Goal: Task Accomplishment & Management: Manage account settings

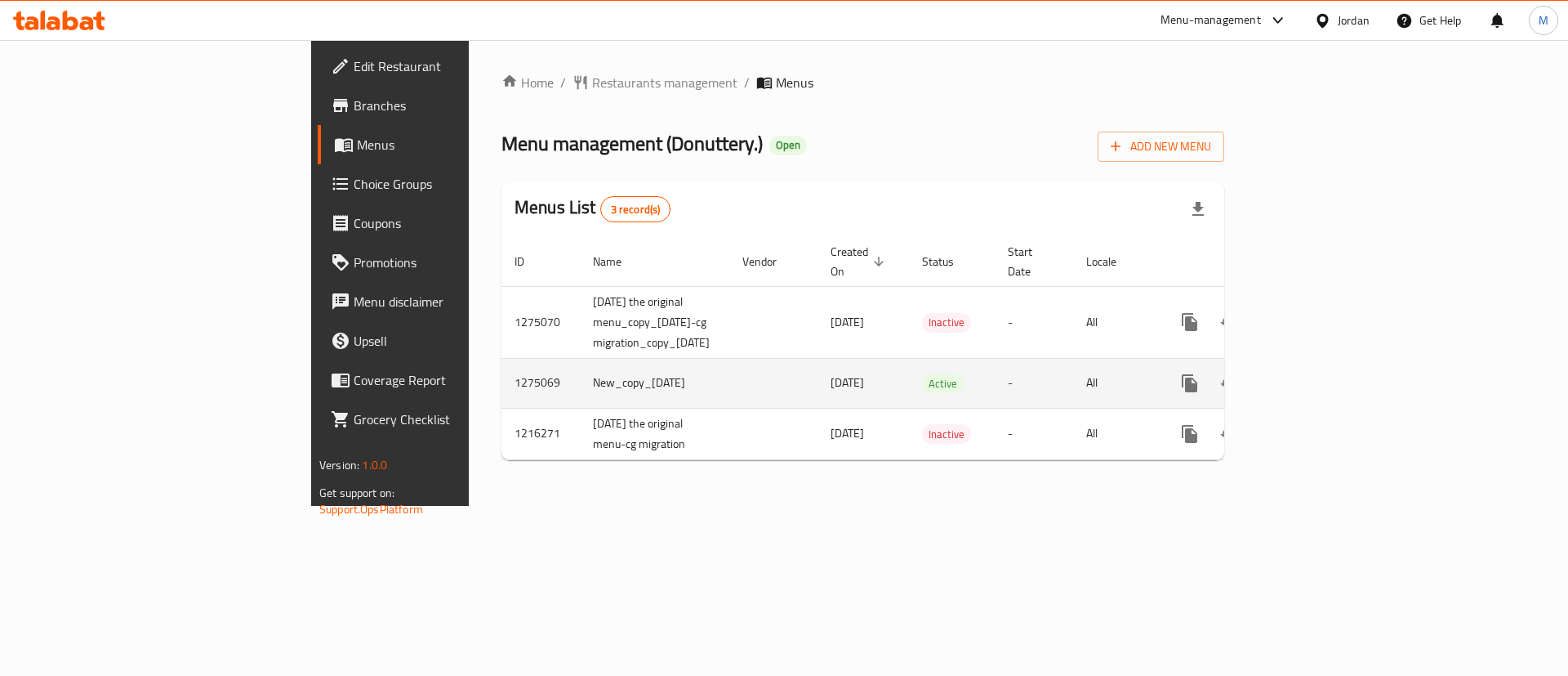
click at [1317, 373] on icon "enhanced table" at bounding box center [1307, 383] width 20 height 20
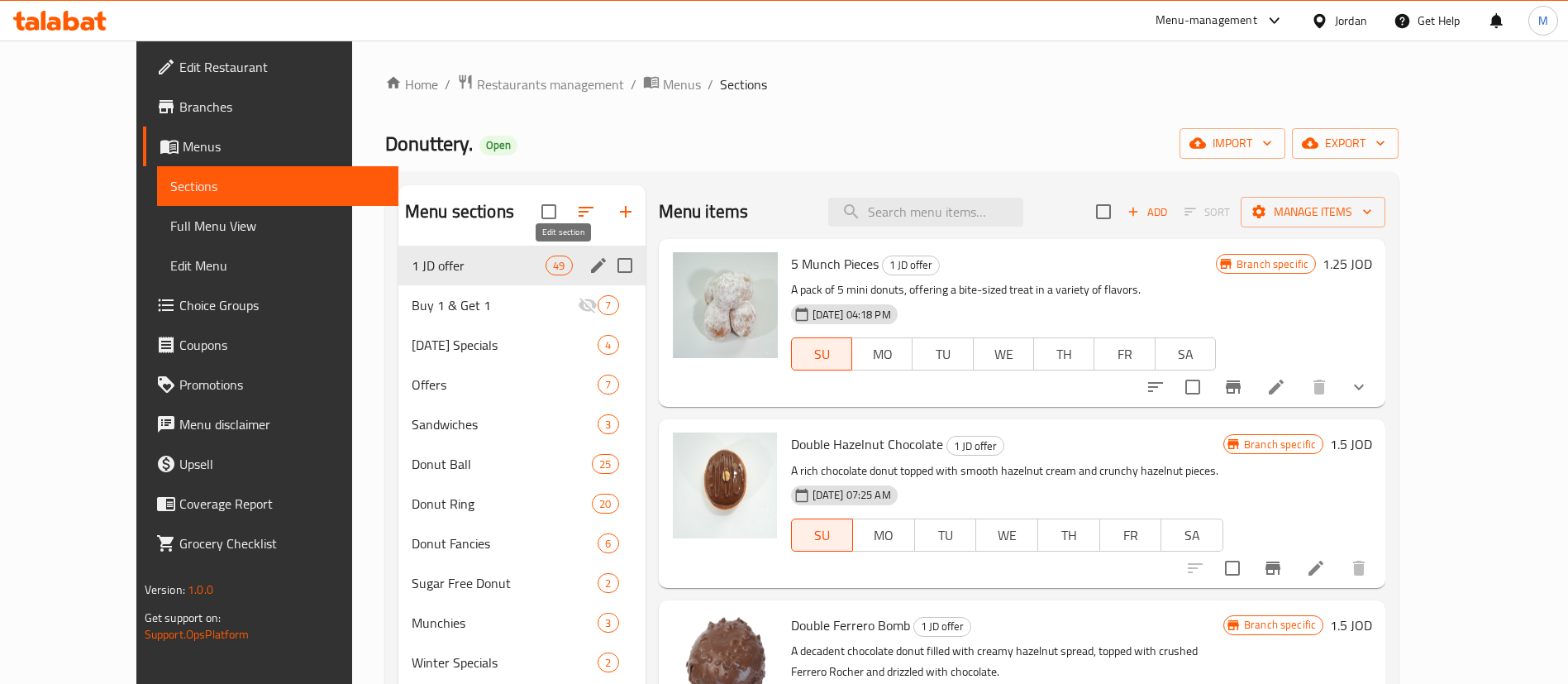
click at [591, 263] on icon "edit" at bounding box center [598, 266] width 14 height 14
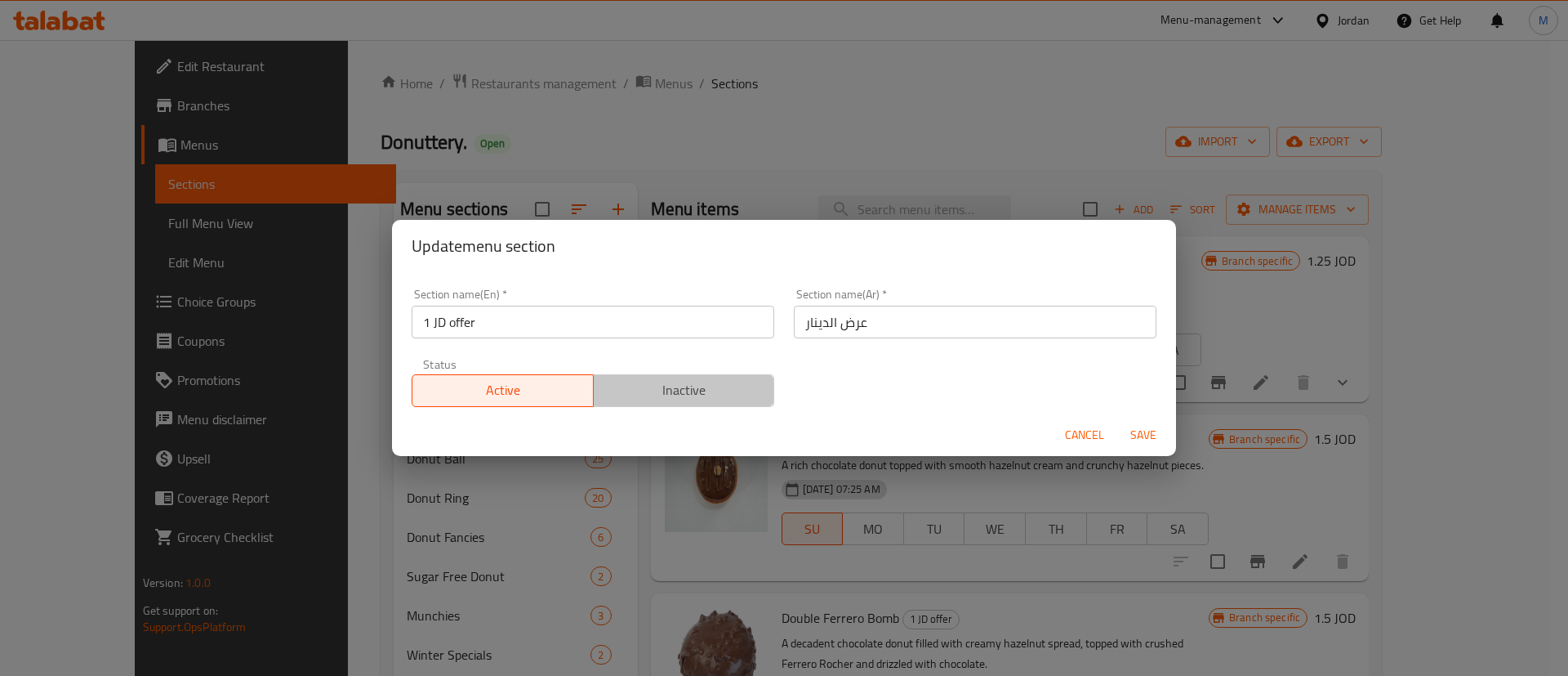
click at [679, 380] on span "Inactive" at bounding box center [684, 390] width 169 height 24
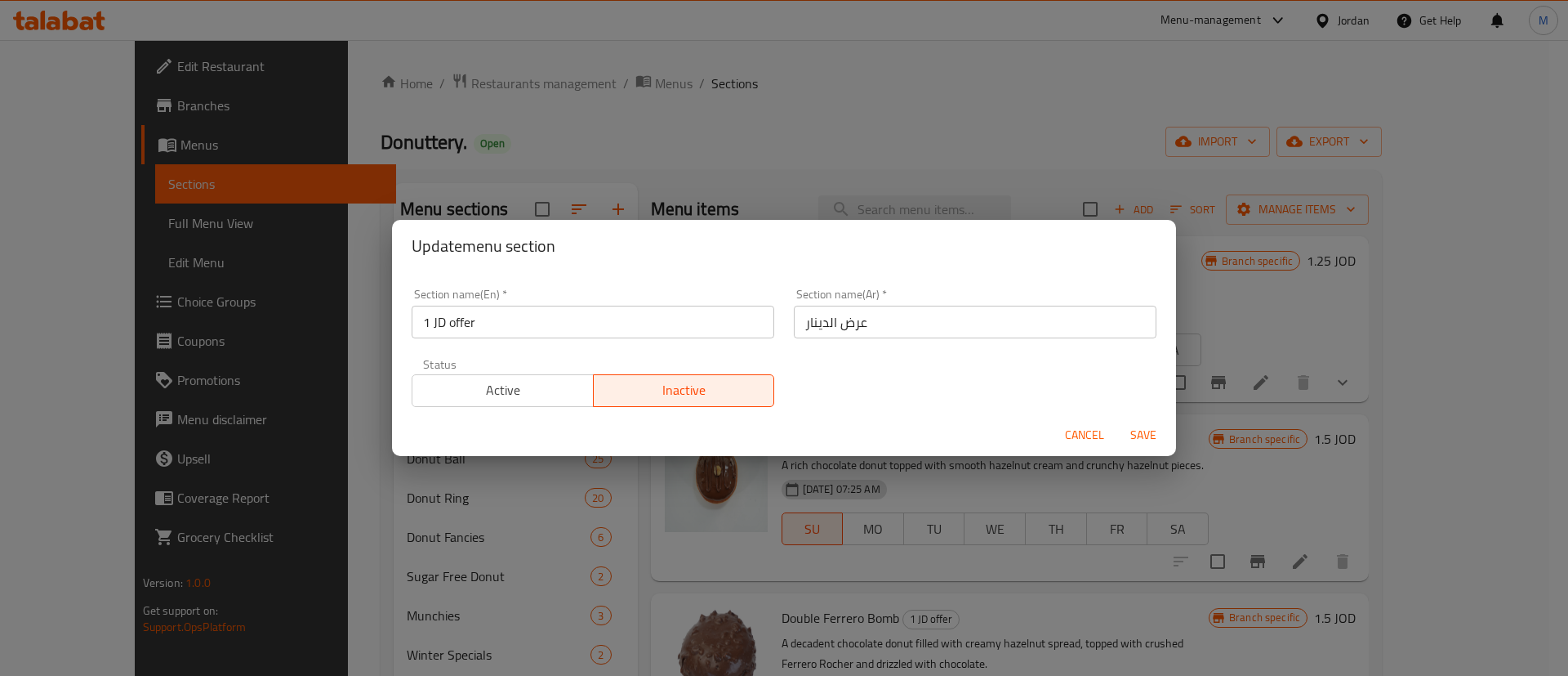
click at [1137, 432] on span "Save" at bounding box center [1143, 435] width 39 height 21
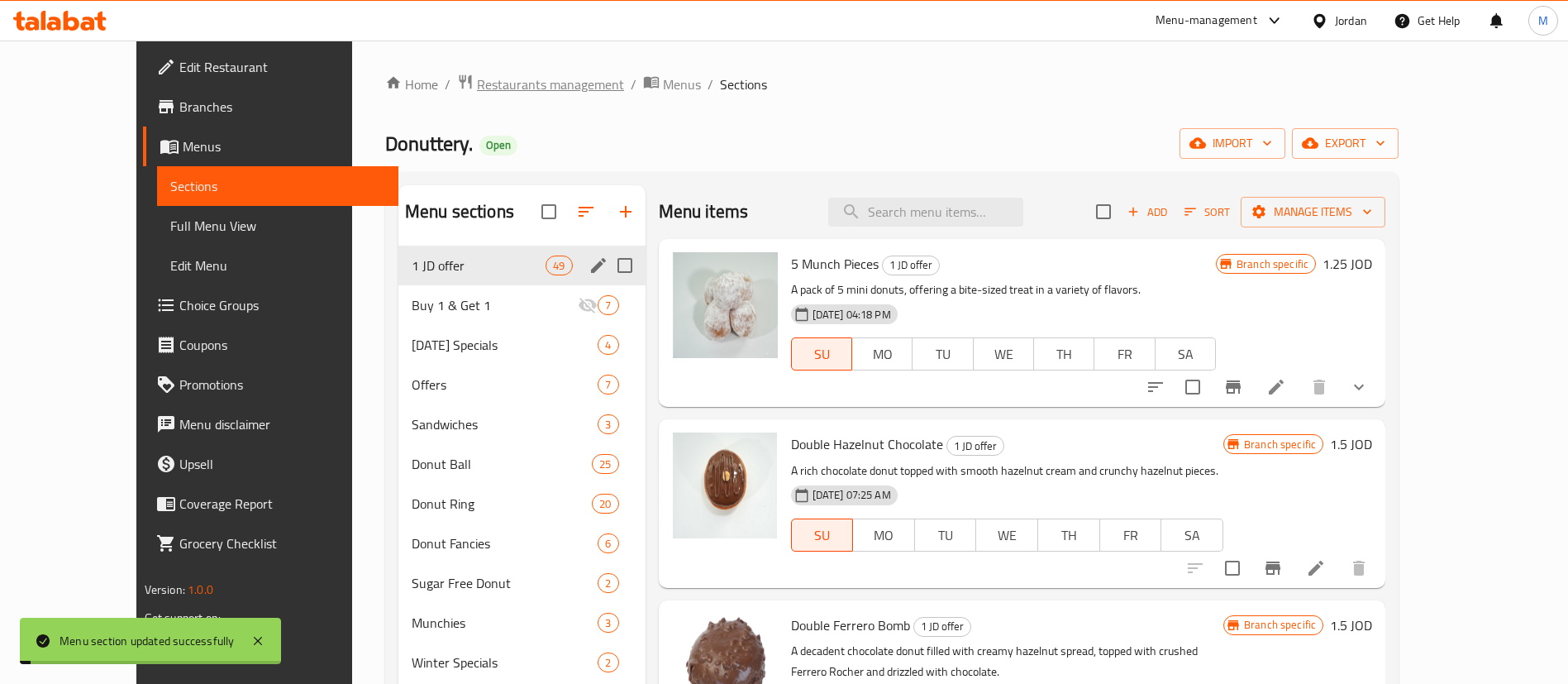
click at [477, 82] on span "Restaurants management" at bounding box center [550, 84] width 147 height 20
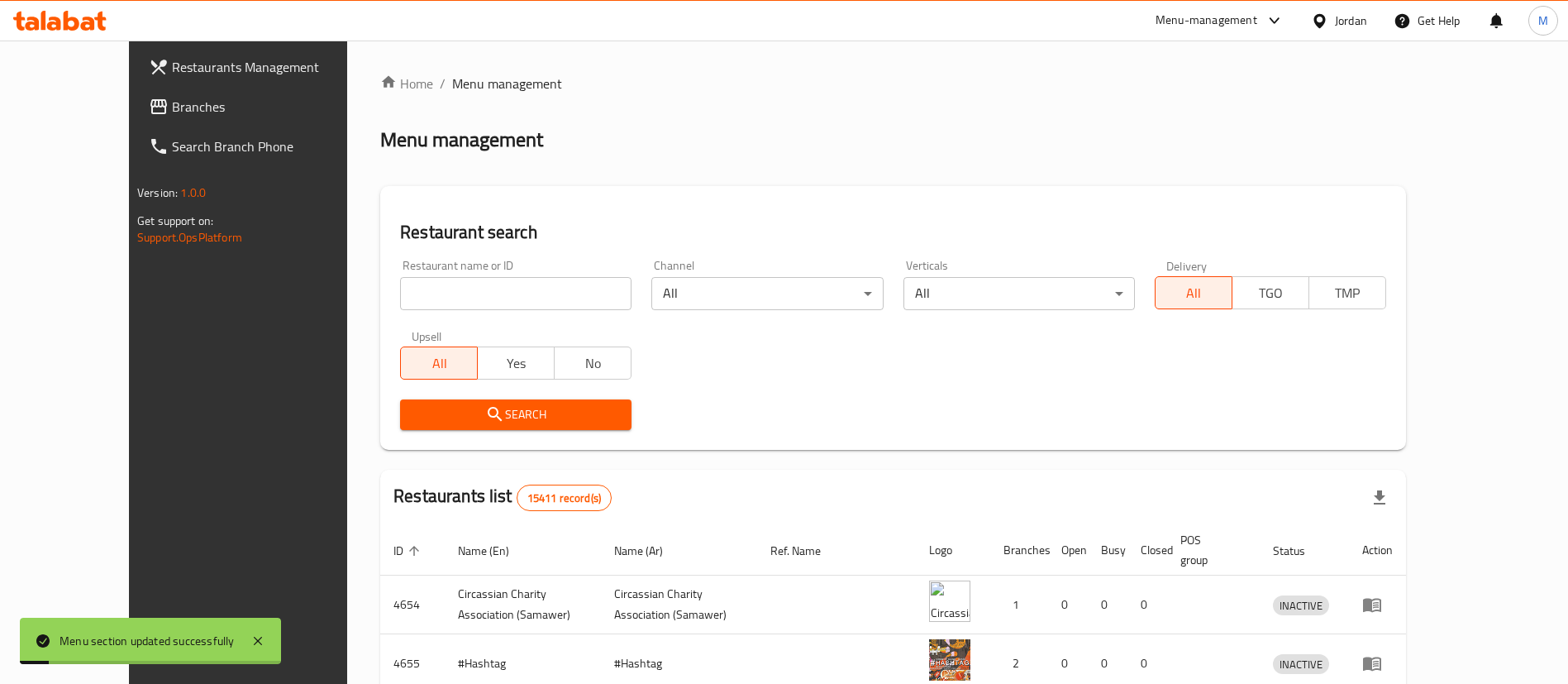
click at [485, 287] on input "search" at bounding box center [516, 294] width 231 height 33
type input "donutt"
click at [538, 422] on span "Search" at bounding box center [516, 414] width 205 height 21
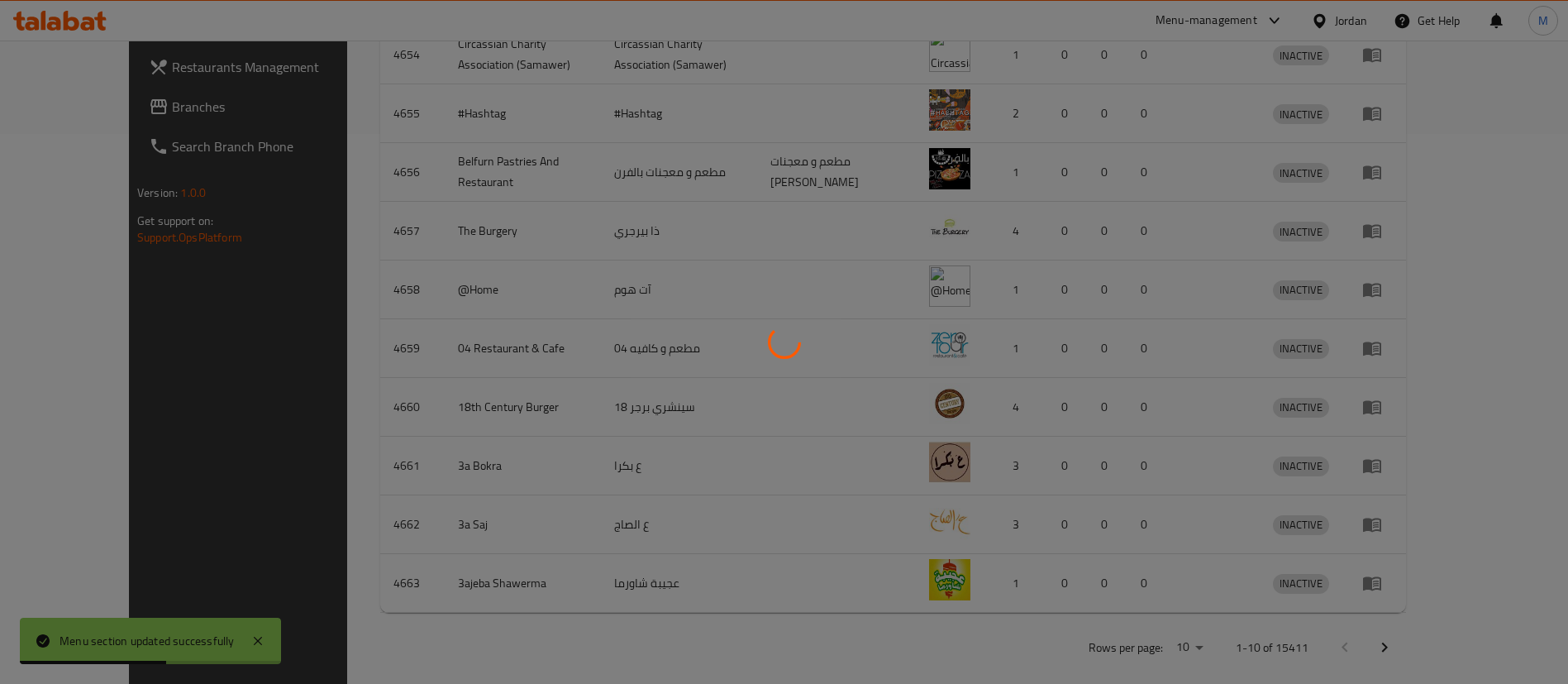
scroll to position [139, 0]
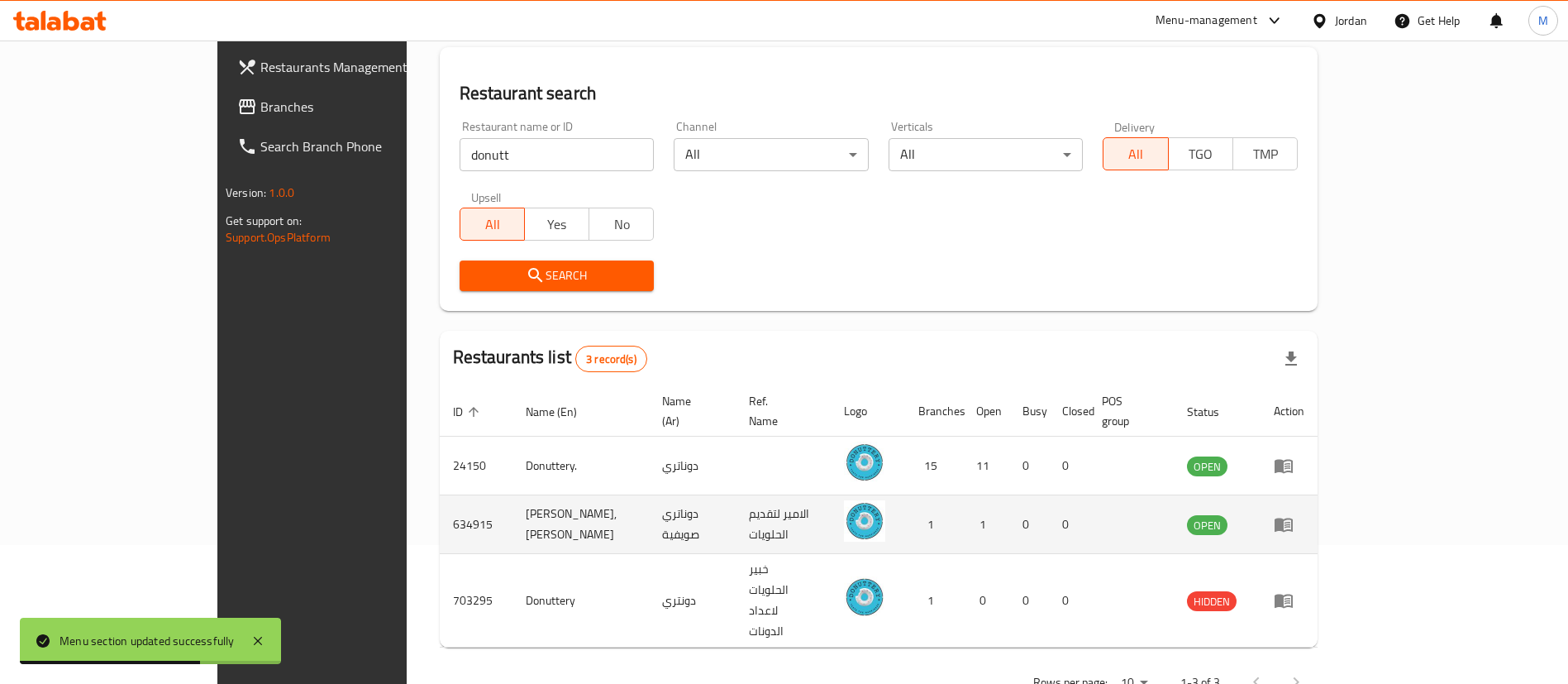
click at [1293, 519] on icon "enhanced table" at bounding box center [1283, 526] width 18 height 14
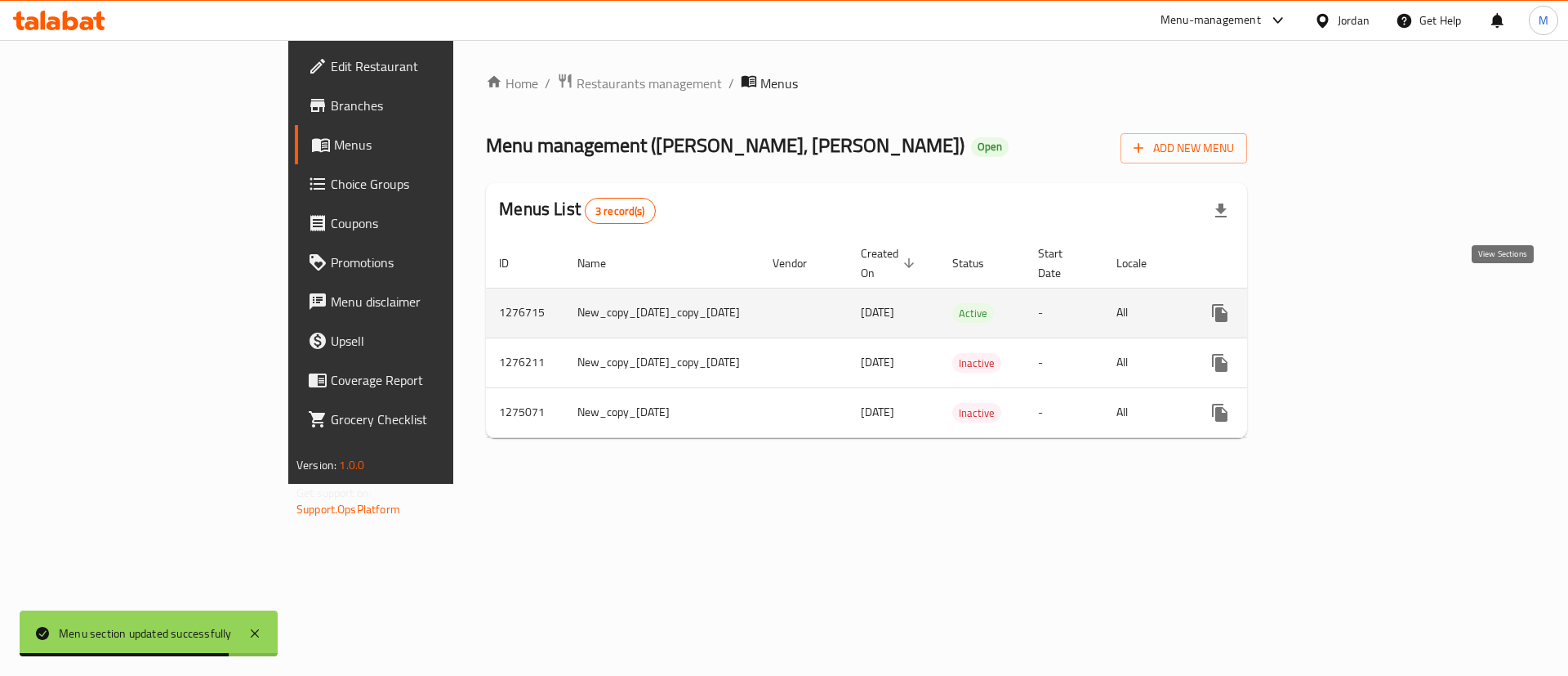
click at [1357, 304] on link "enhanced table" at bounding box center [1338, 313] width 39 height 39
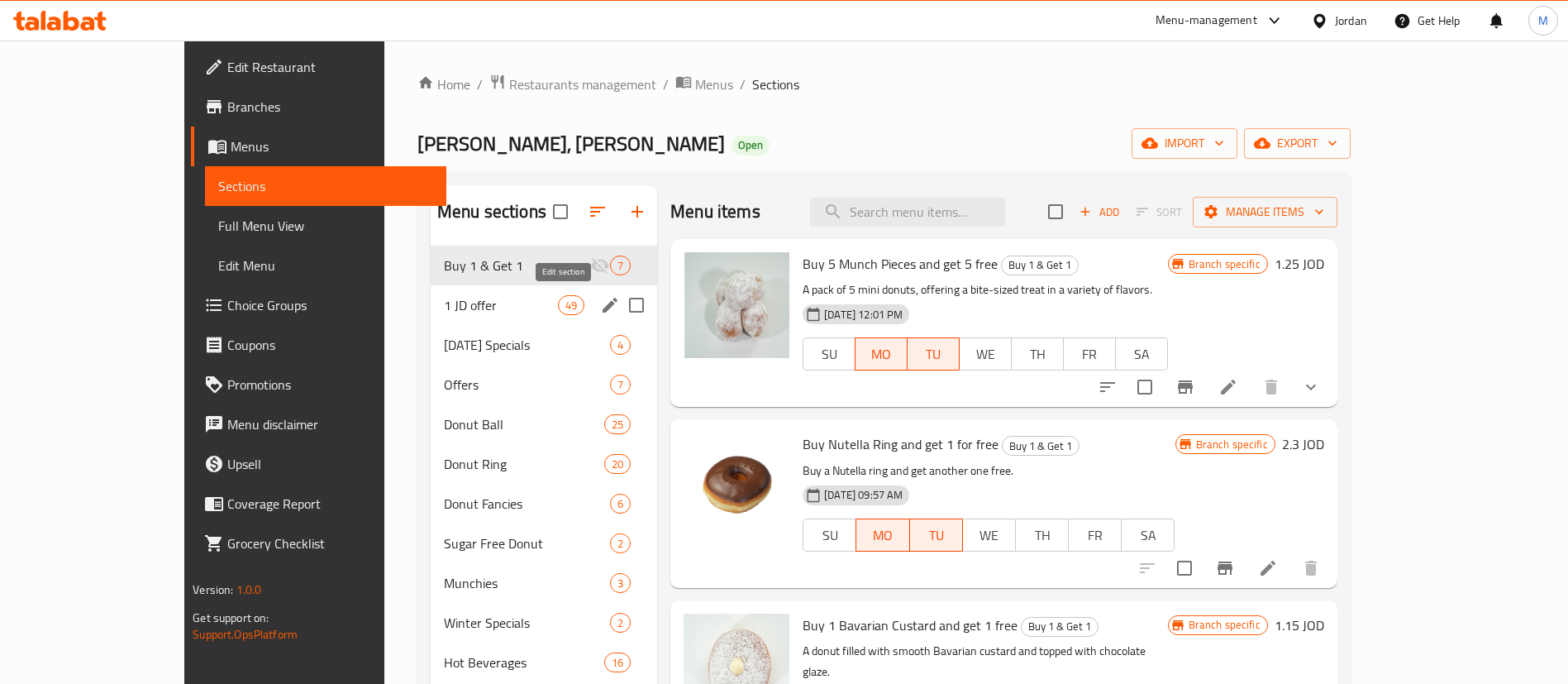
click at [602, 310] on icon "edit" at bounding box center [610, 305] width 14 height 14
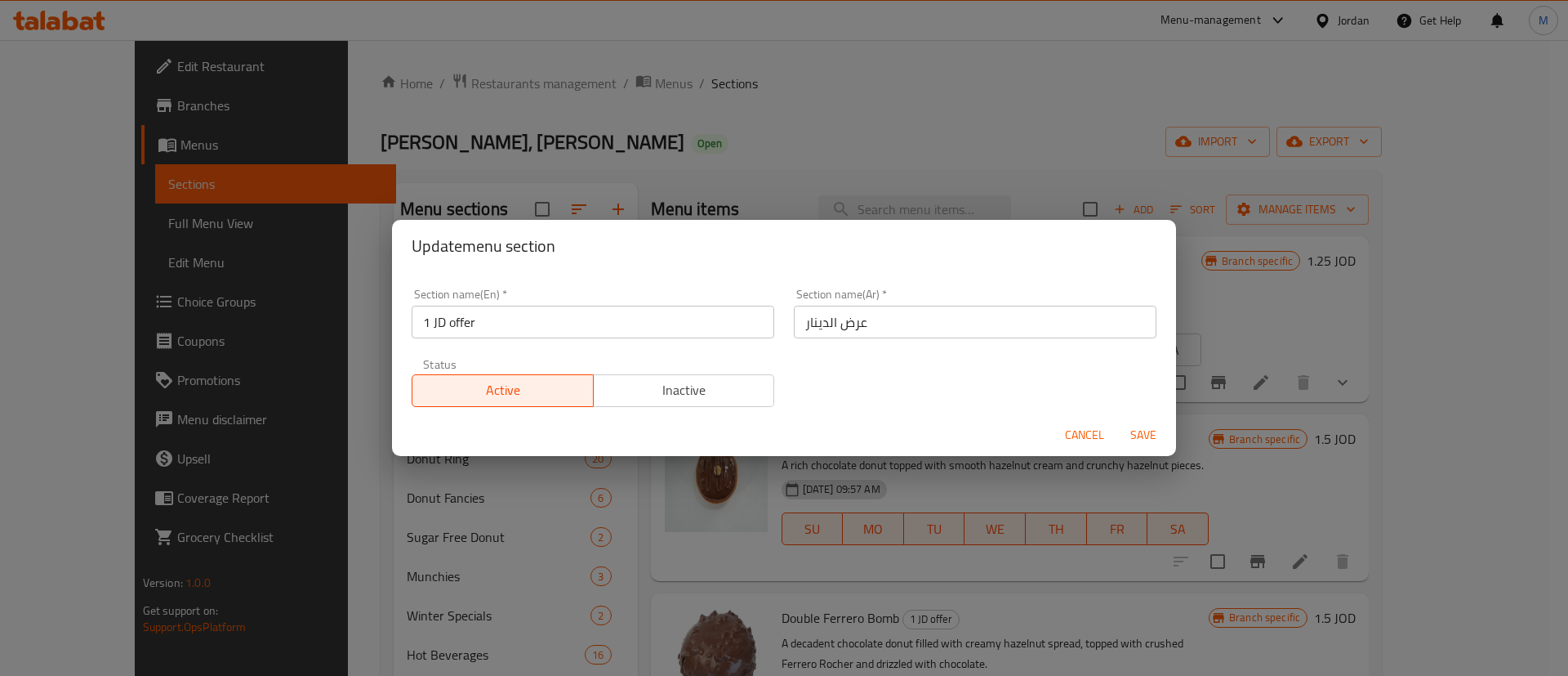
click at [649, 401] on span "Inactive" at bounding box center [684, 390] width 169 height 24
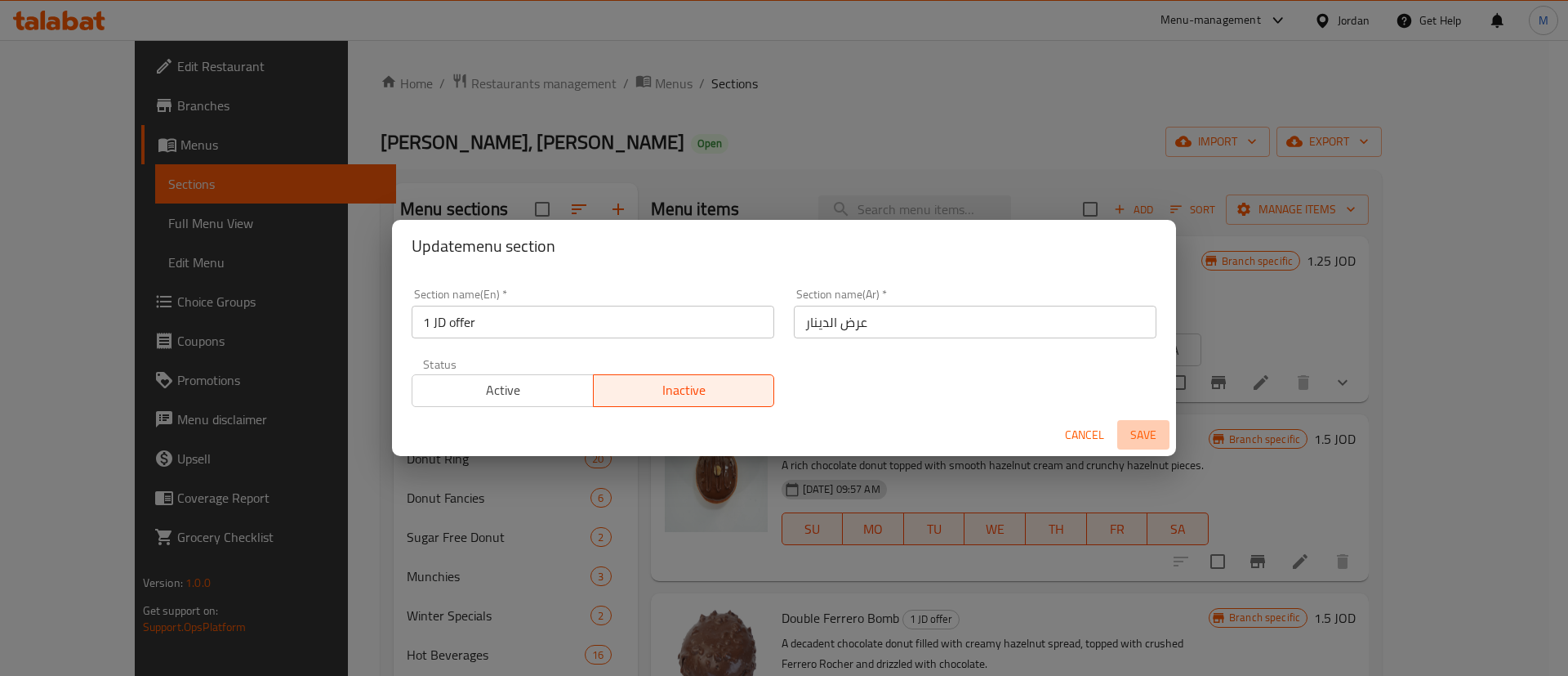
click at [1149, 430] on span "Save" at bounding box center [1143, 435] width 39 height 21
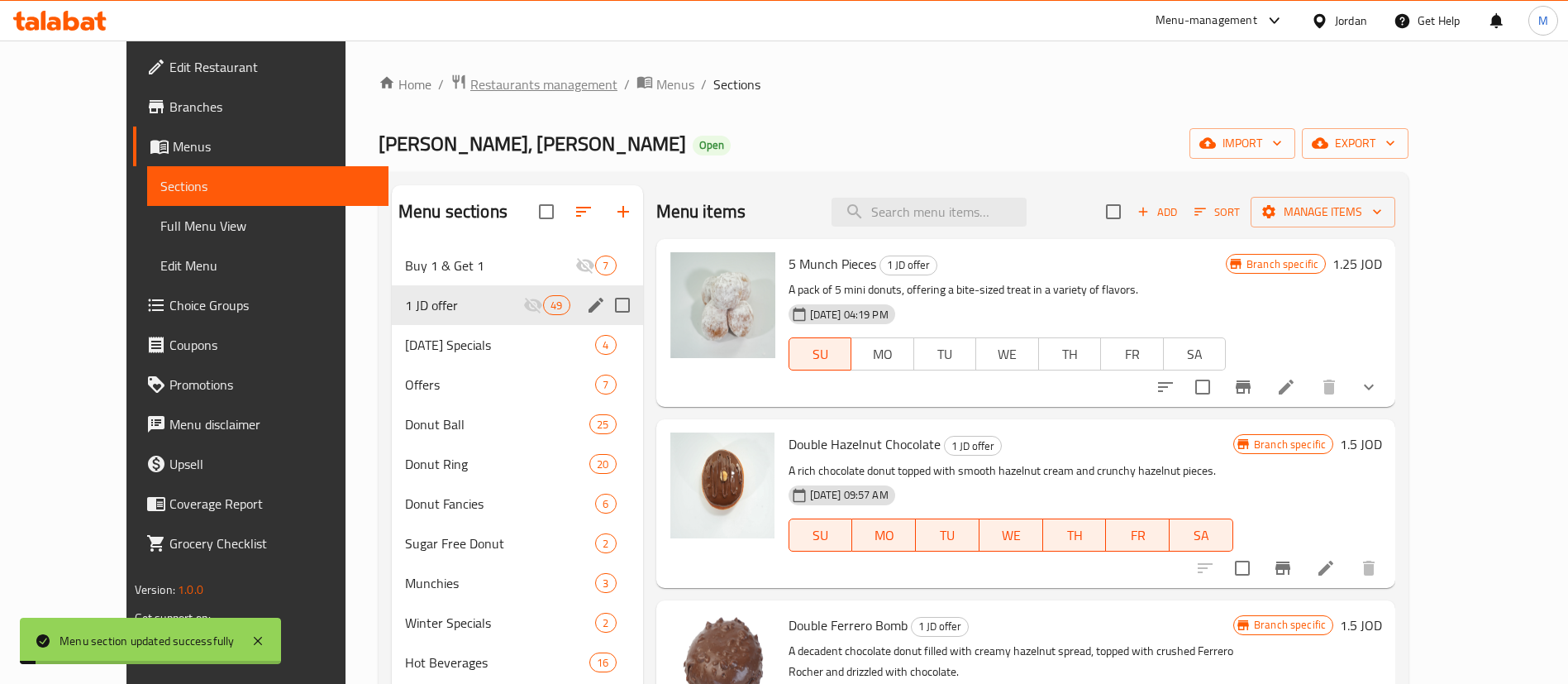
click at [471, 76] on span "Restaurants management" at bounding box center [544, 84] width 147 height 20
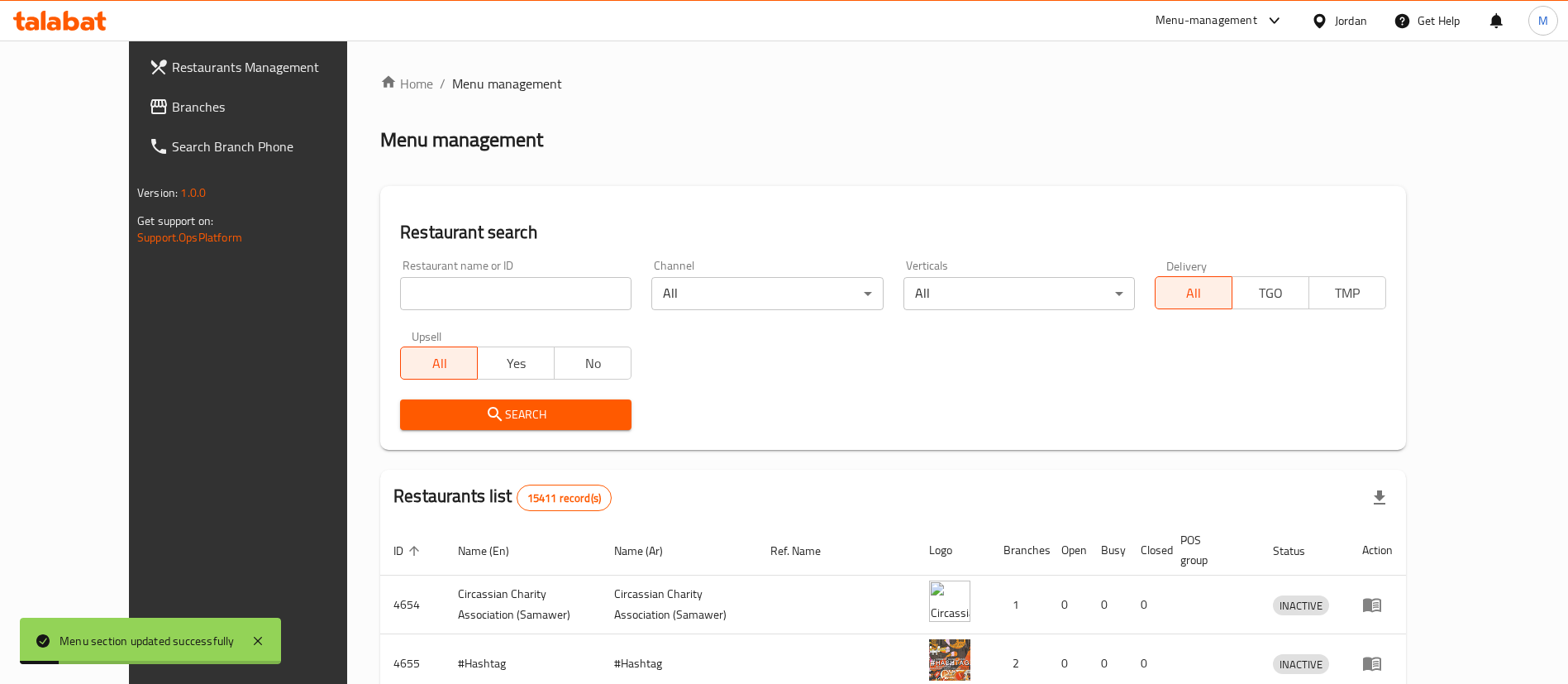
click at [497, 300] on input "search" at bounding box center [516, 294] width 231 height 33
type input "donuts factory"
click at [511, 414] on span "Search" at bounding box center [516, 414] width 205 height 21
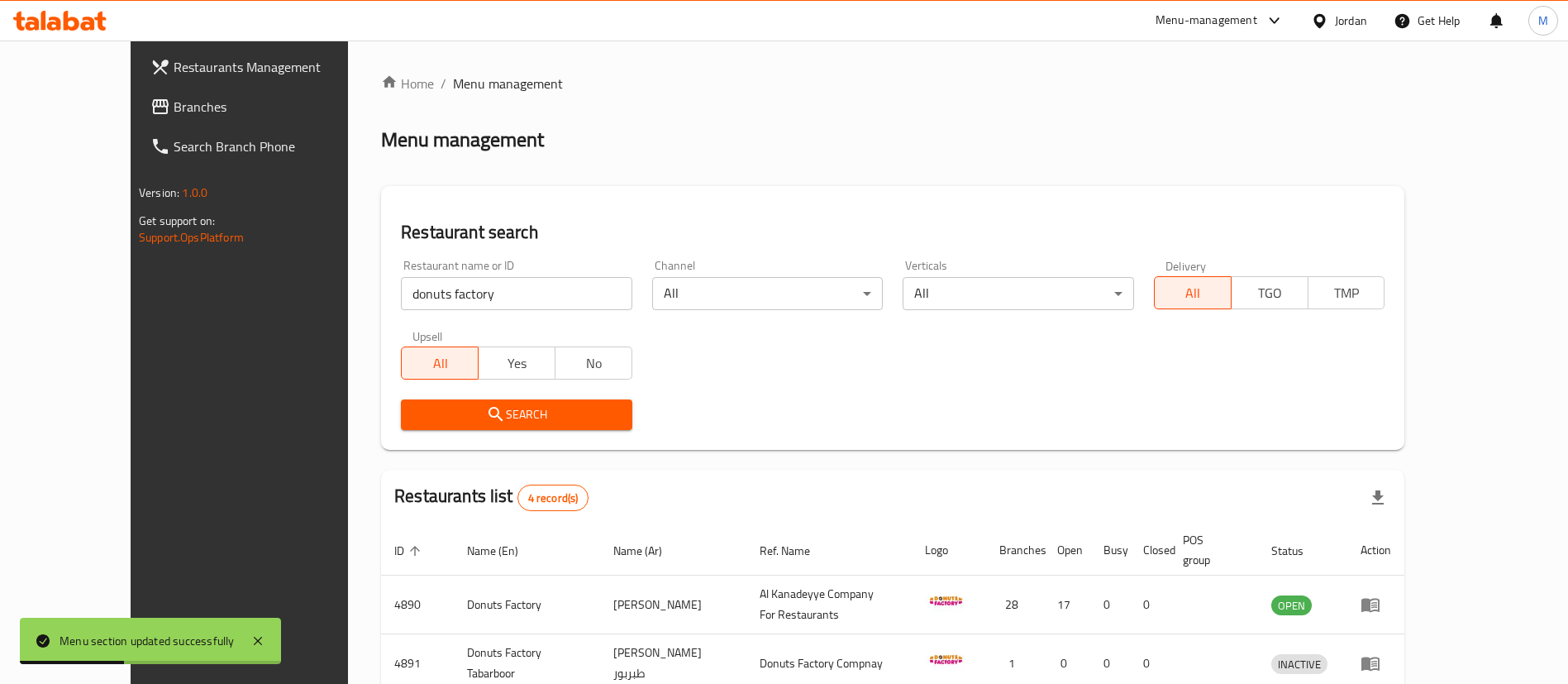
scroll to position [198, 0]
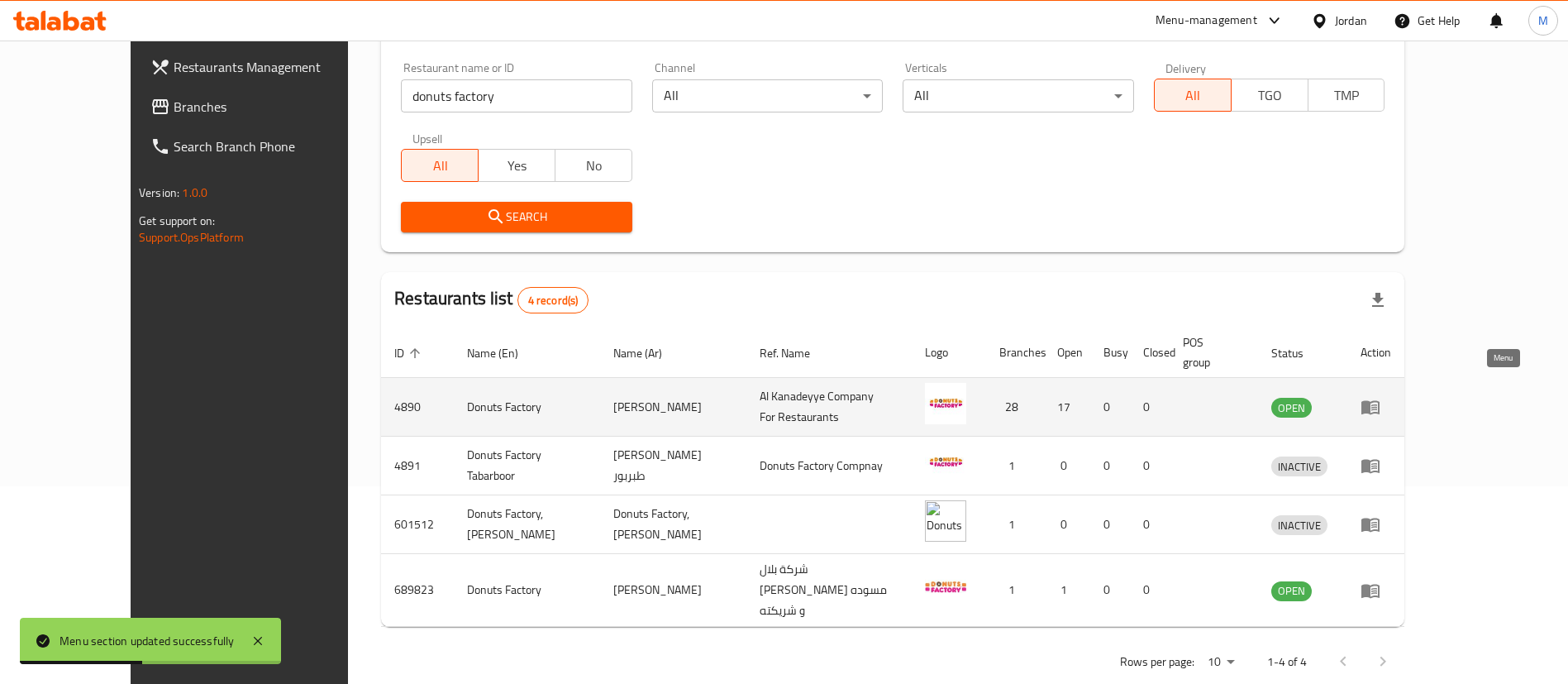
click at [1379, 401] on icon "enhanced table" at bounding box center [1370, 408] width 18 height 14
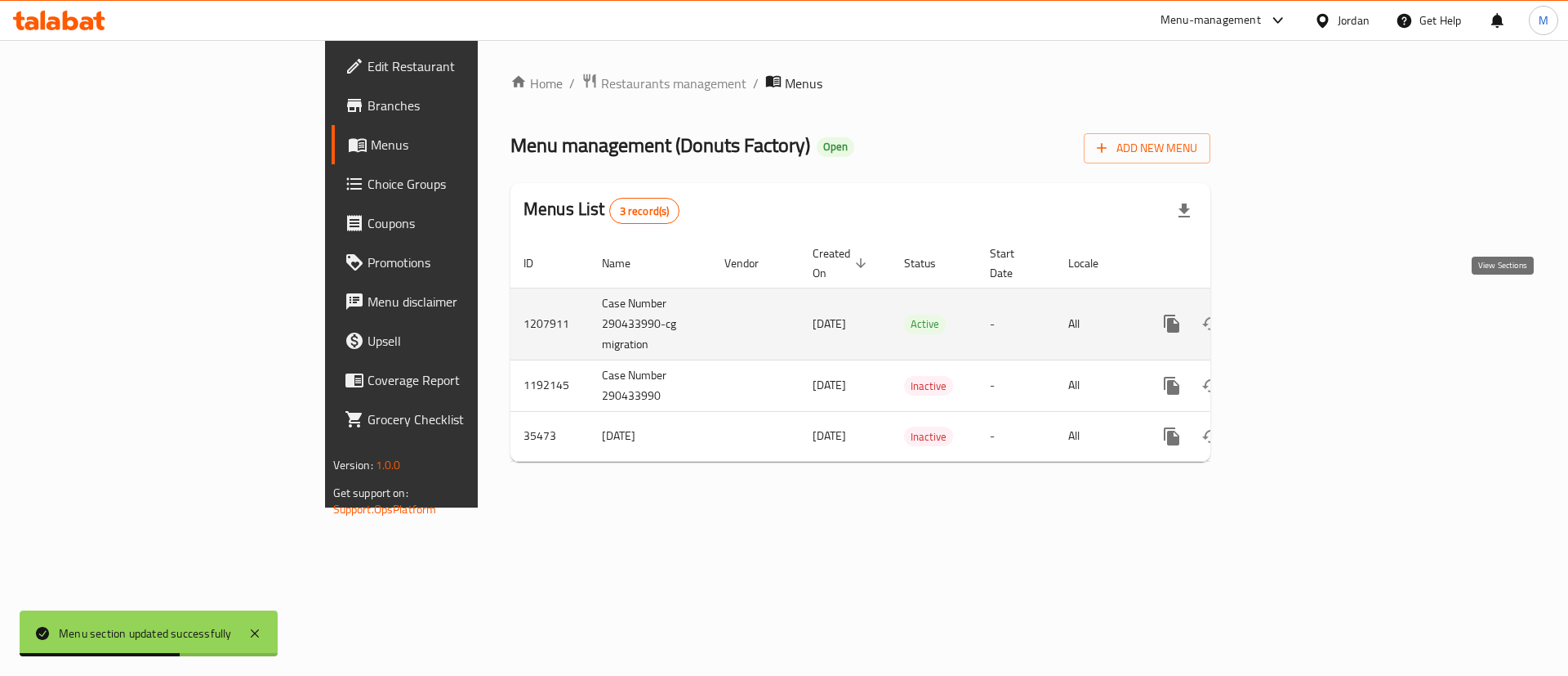
click at [1299, 313] on icon "enhanced table" at bounding box center [1290, 323] width 20 height 20
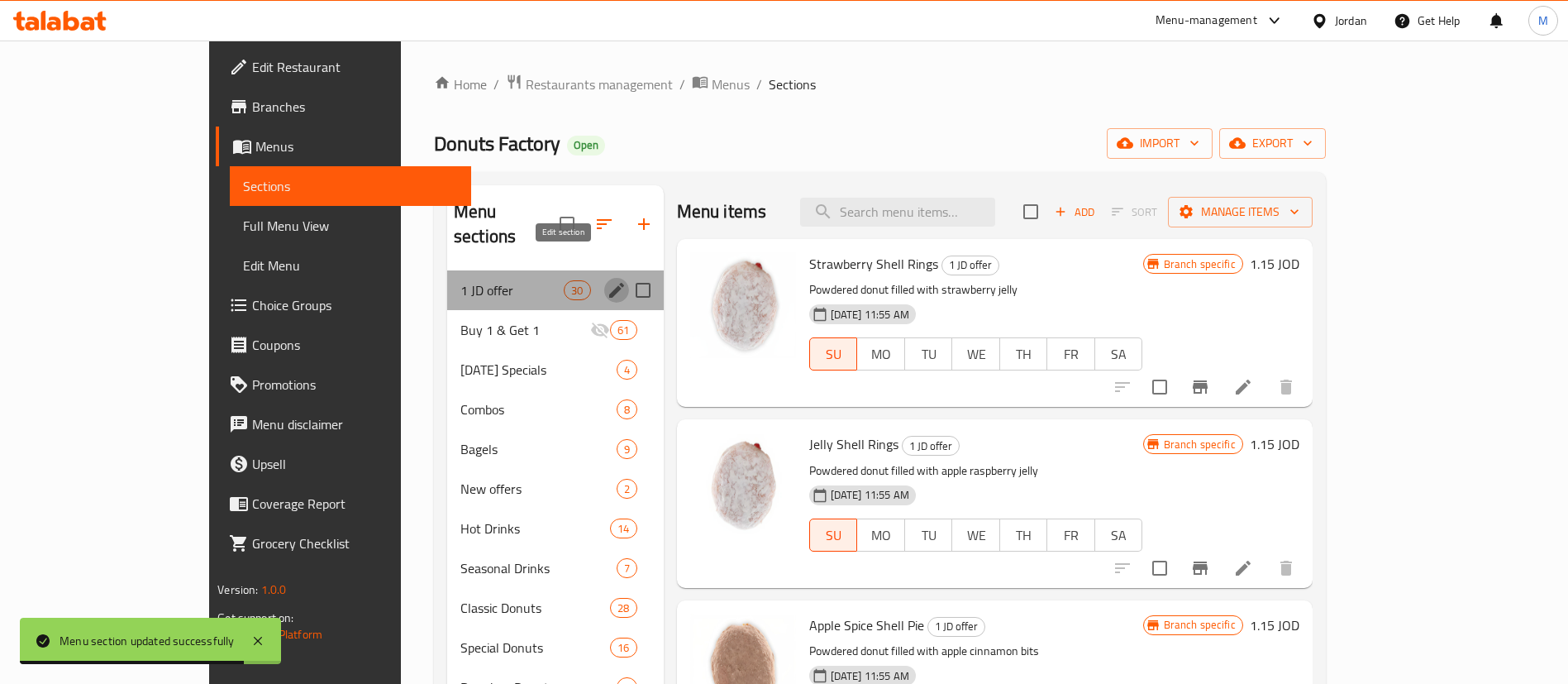
click at [607, 280] on icon "edit" at bounding box center [617, 290] width 20 height 20
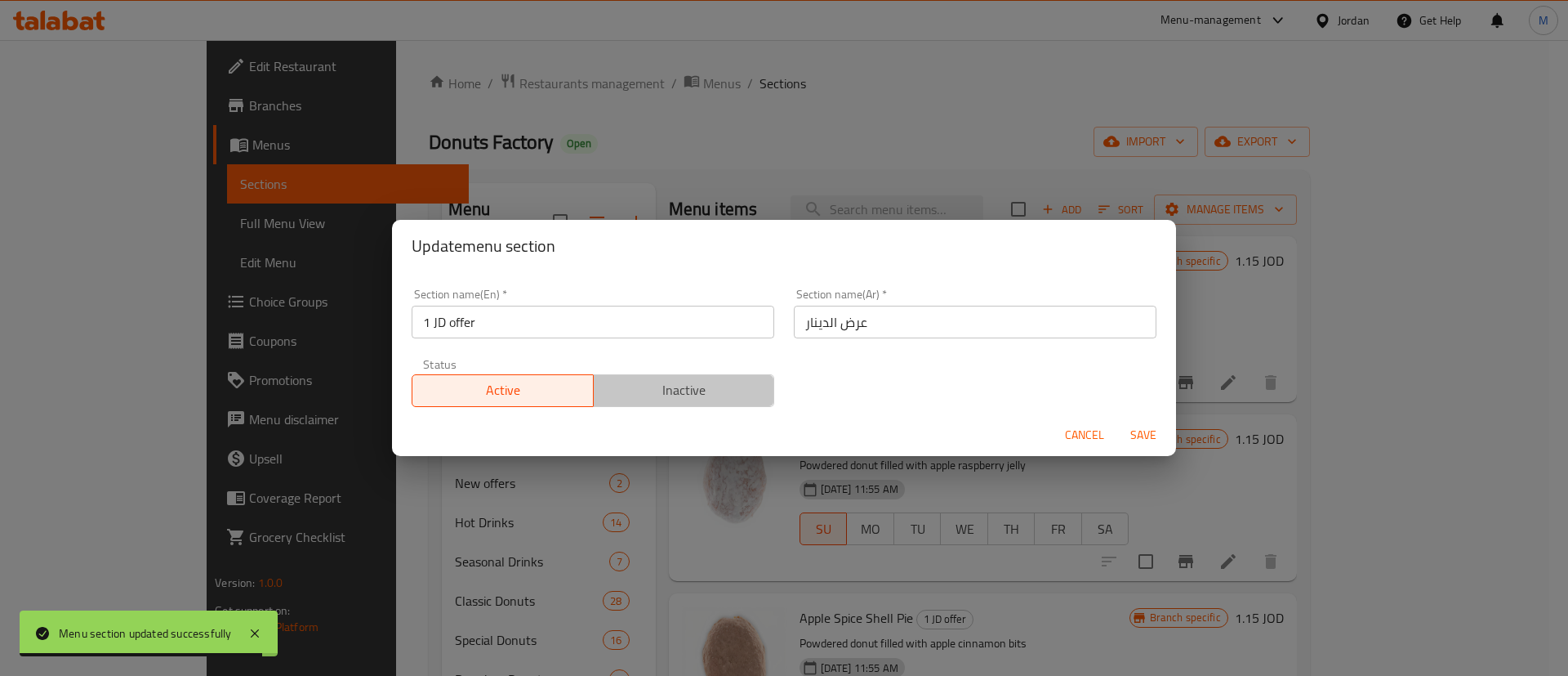
click at [719, 399] on span "Inactive" at bounding box center [684, 390] width 169 height 24
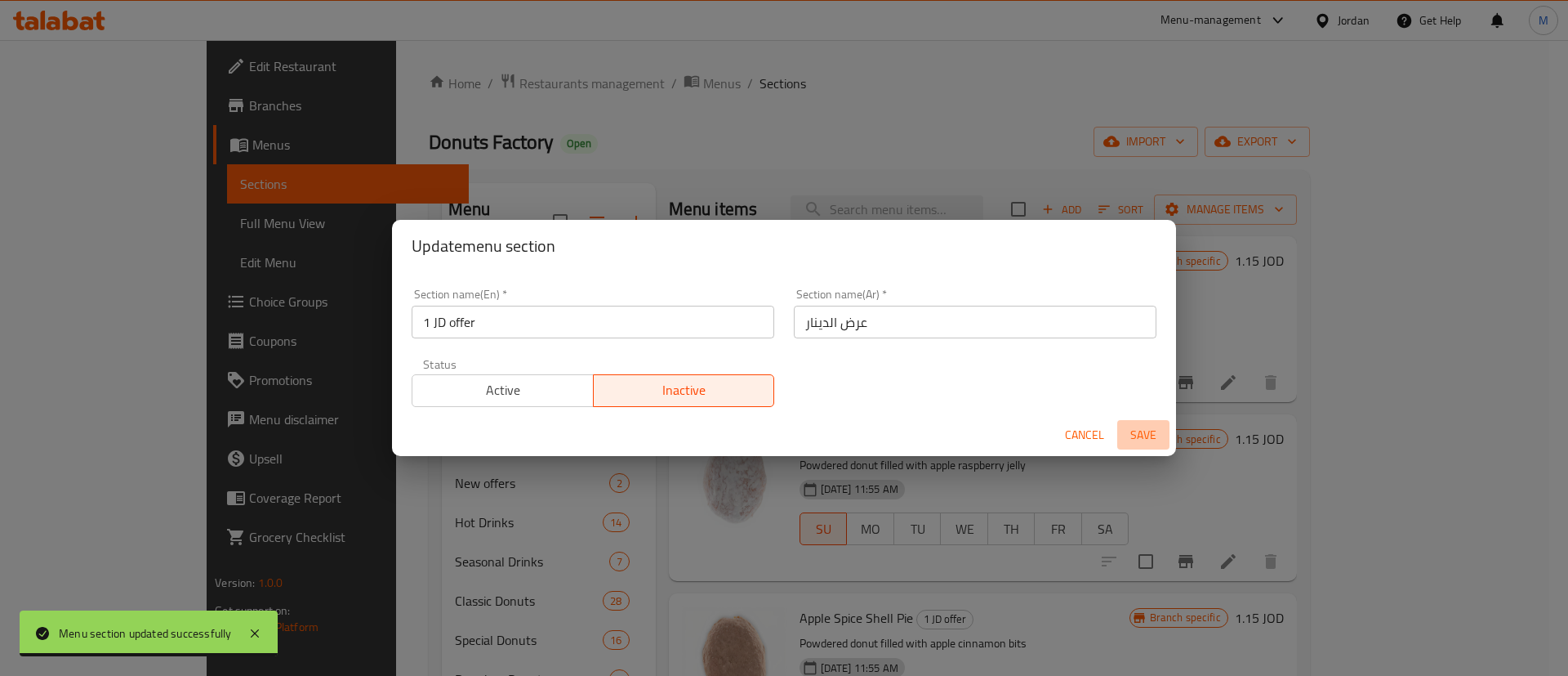
click at [1133, 428] on span "Save" at bounding box center [1143, 435] width 39 height 21
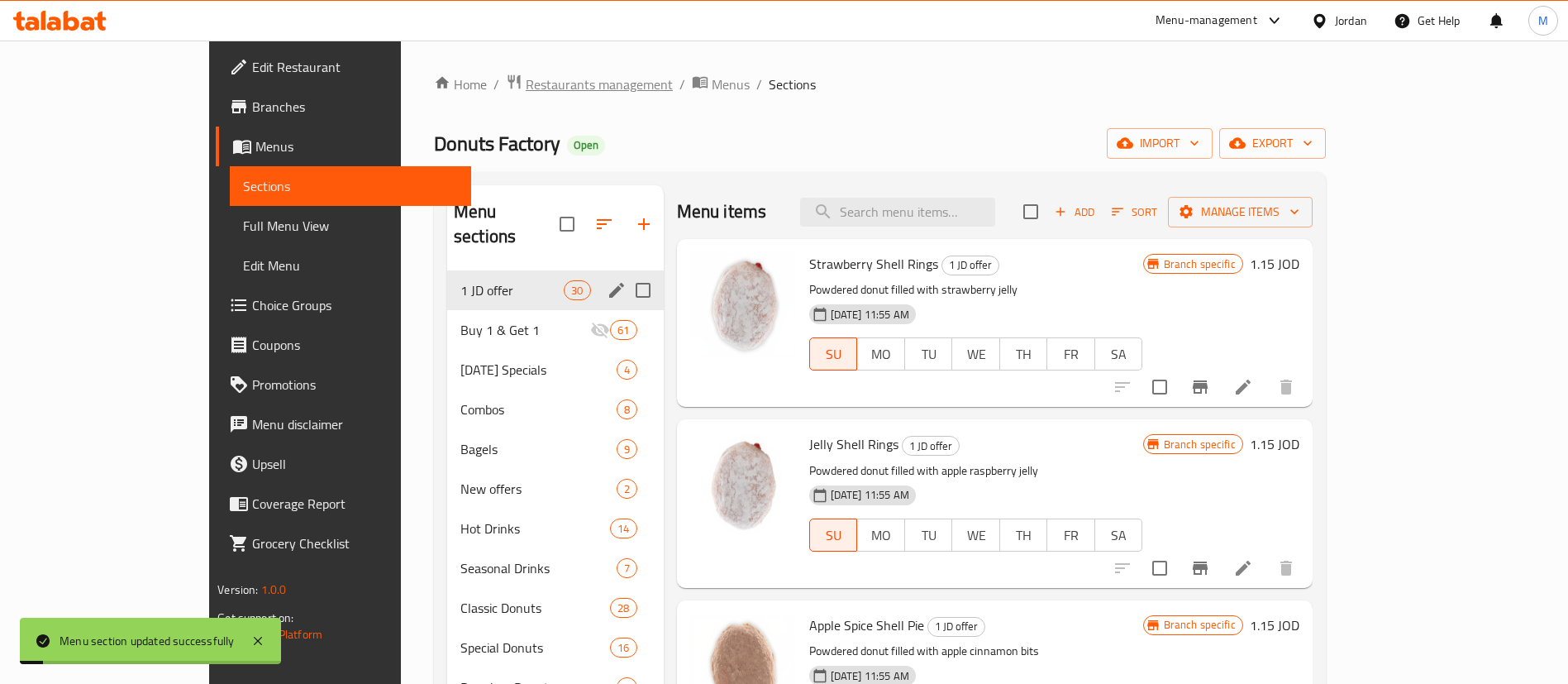
click at [526, 74] on span "Restaurants management" at bounding box center [599, 84] width 147 height 20
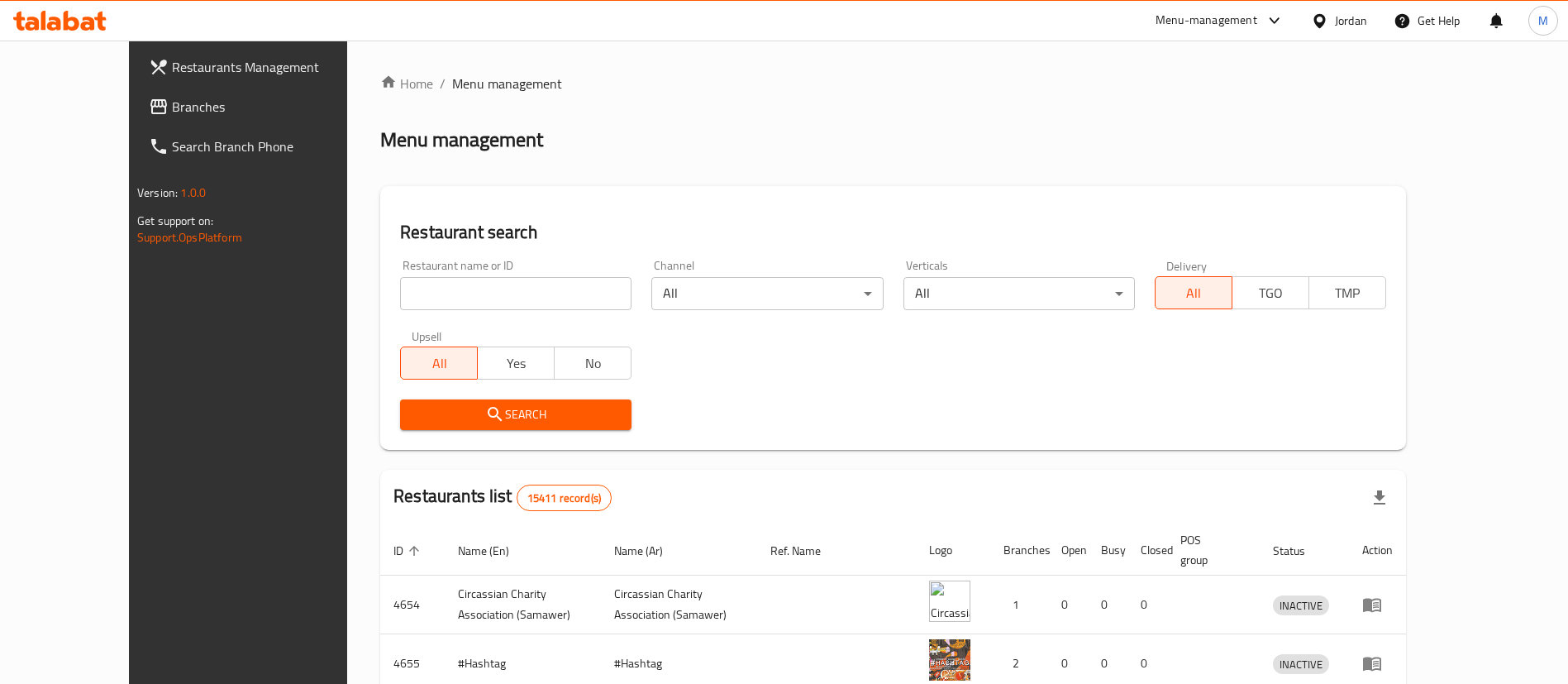
click at [509, 298] on input "search" at bounding box center [516, 294] width 231 height 33
click at [172, 60] on span "Restaurants Management" at bounding box center [275, 67] width 206 height 20
